Goal: Find specific page/section: Find specific page/section

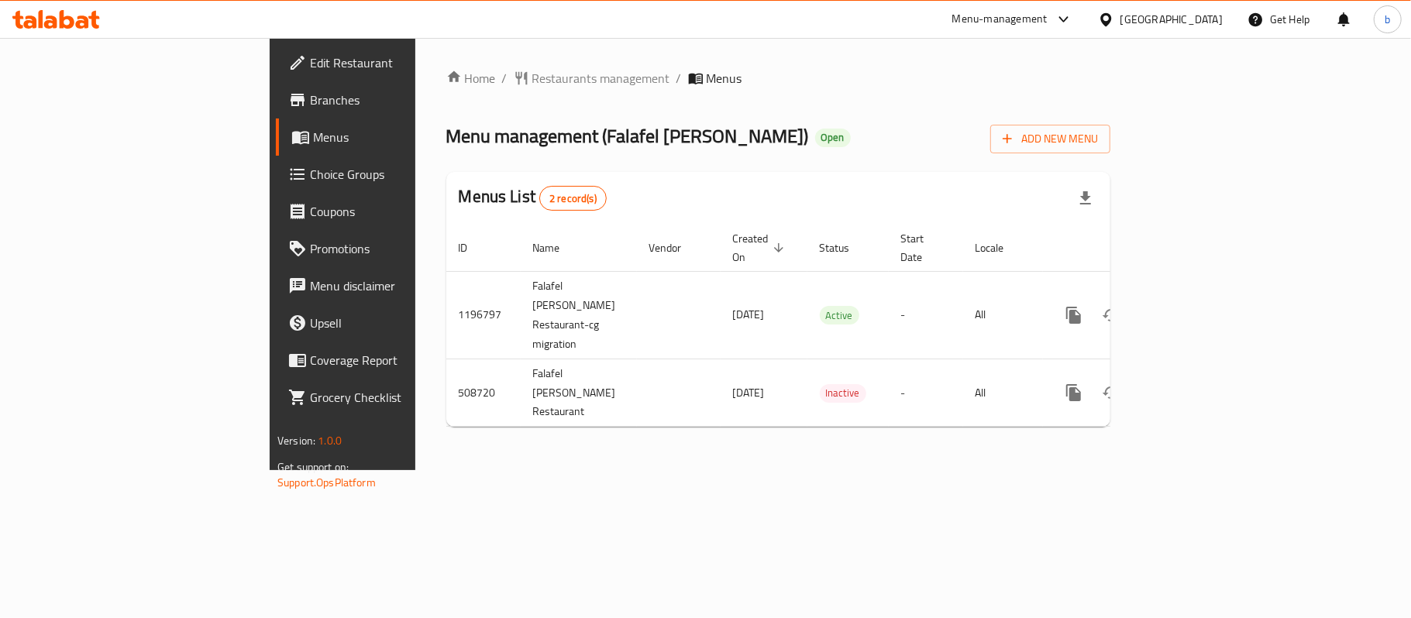
click at [310, 181] on span "Choice Groups" at bounding box center [401, 174] width 183 height 19
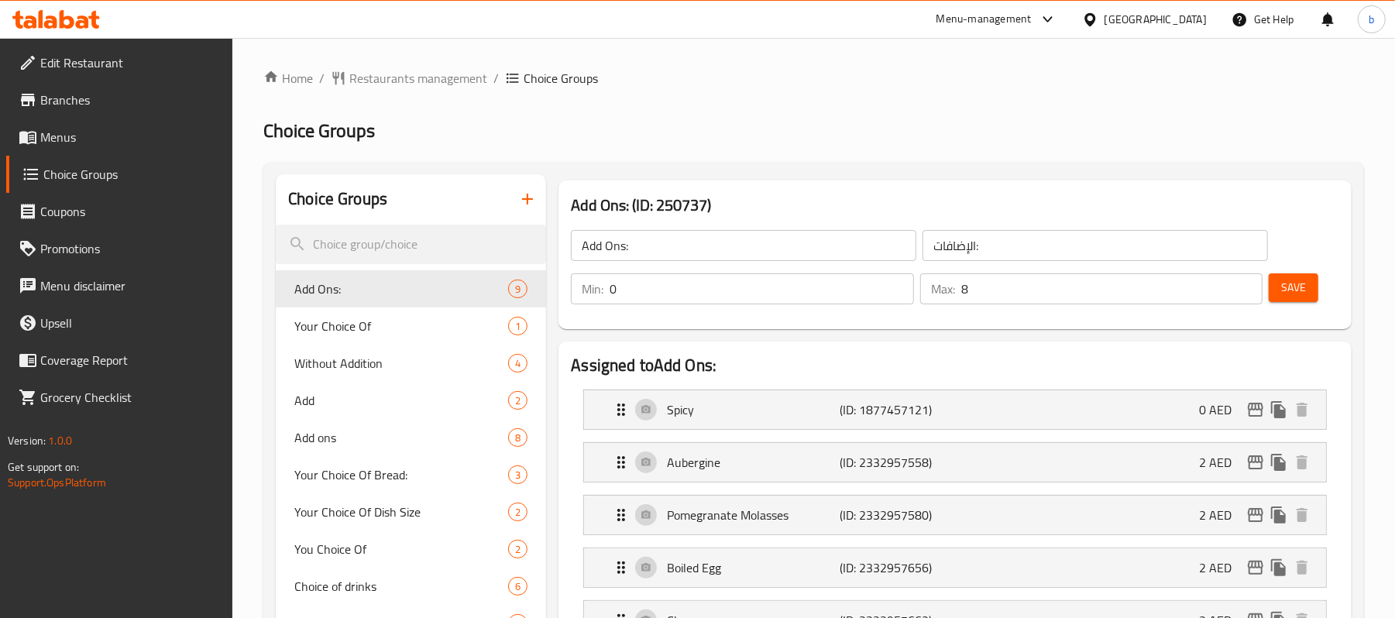
click at [93, 22] on icon at bounding box center [93, 20] width 11 height 18
